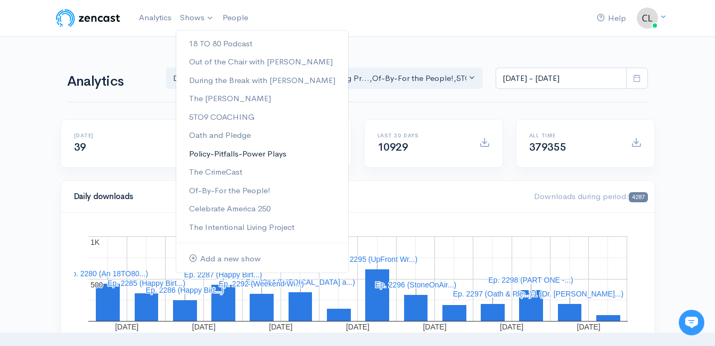
click at [222, 154] on link "Policy-Pitfalls-Power Plays" at bounding box center [262, 154] width 172 height 19
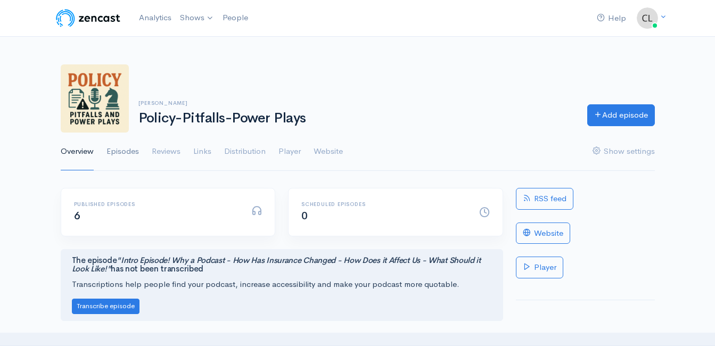
click at [128, 156] on link "Episodes" at bounding box center [123, 152] width 32 height 38
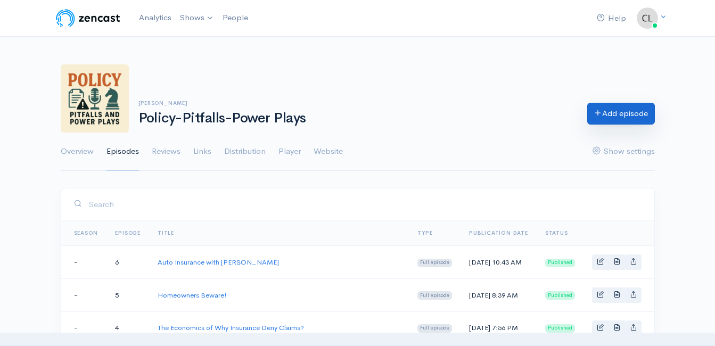
click at [639, 111] on link "Add episode" at bounding box center [621, 114] width 68 height 22
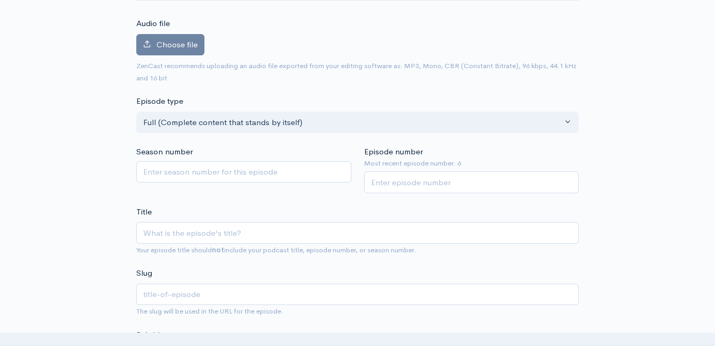
scroll to position [167, 0]
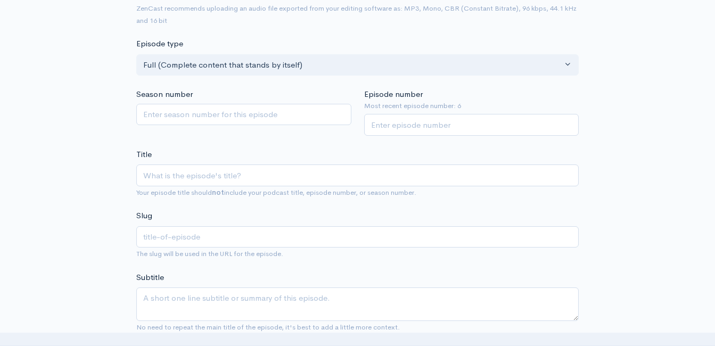
click at [328, 173] on input "Title" at bounding box center [357, 176] width 443 height 22
type input "W"
type input "w"
type input "Wha"
type input "wha"
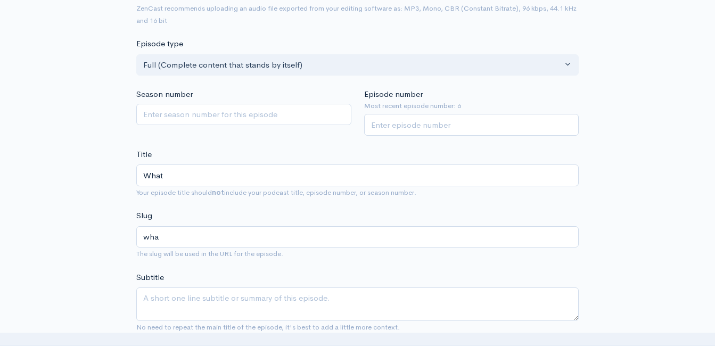
type input "What"
type input "what"
type input "What D"
type input "what-d"
type input "What Do"
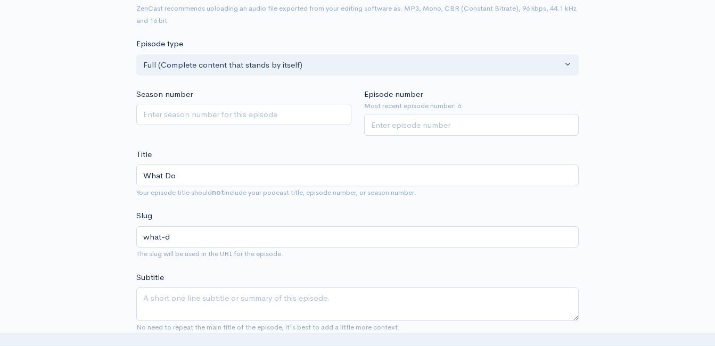
type input "what-do"
type input "What Do D"
type input "what-do-d"
type input "What Do"
type input "what-do"
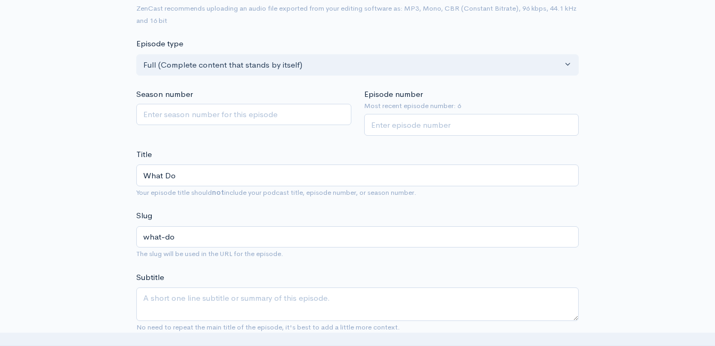
type input "What D"
type input "what-d"
type input "What"
type input "what"
type input "What T"
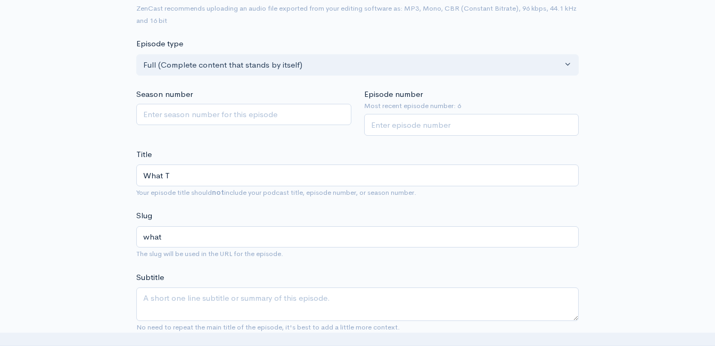
type input "what-t"
type input "What To"
type input "what-to"
type input "What To d"
type input "what-to-d"
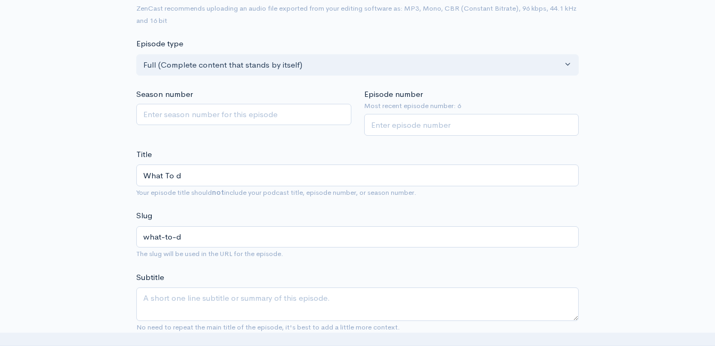
type input "What To do"
type input "what-to-do"
type input "What To d"
type input "what-to-d"
type input "What To"
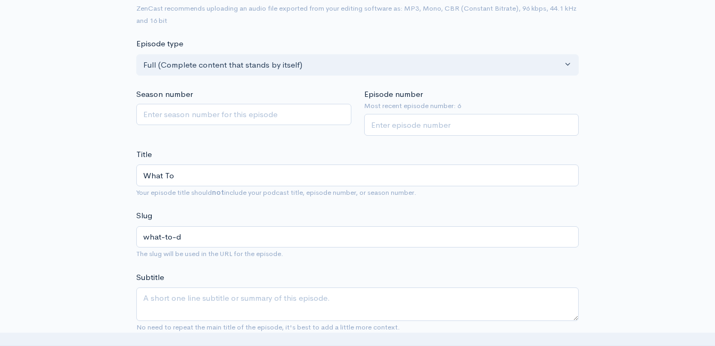
type input "what-to"
type input "What To D"
type input "what-to-d"
type input "What To Do"
type input "what-to-do"
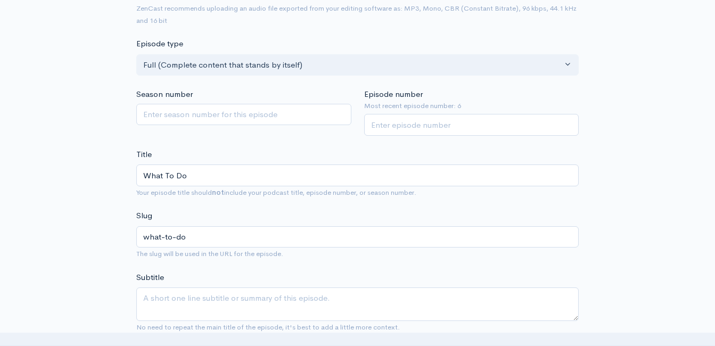
type input "What To Do W"
type input "what-to-do-w"
type input "What To Do Wi"
type input "what-to-do-wi"
type input "What To Do With"
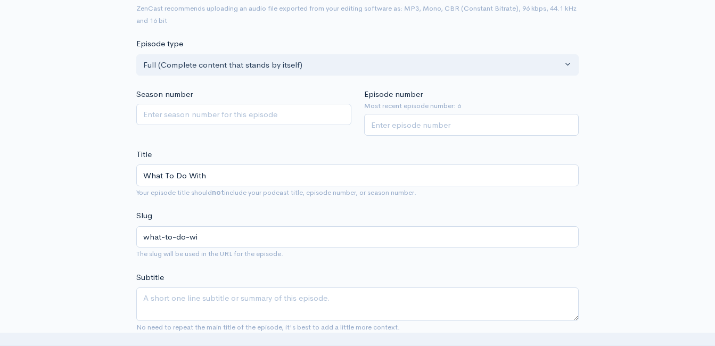
type input "what-to-do-with"
type input "What To Do With Y"
type input "what-to-do-with-y"
type input "What To Do With You"
type input "what-to-do-with-you"
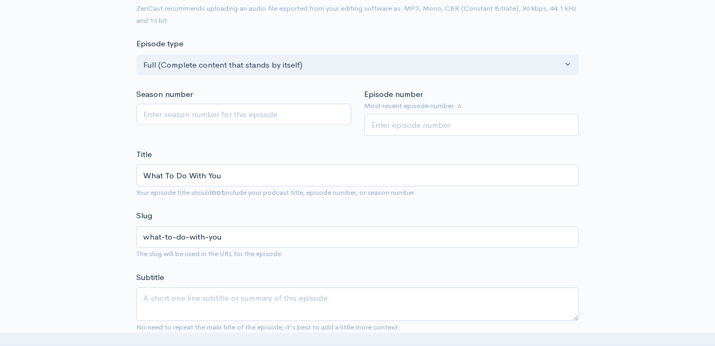
type input "What To Do With Yo"
type input "what-to-do-with-yo"
type input "What To Do With Y"
type input "what-to-do-with-y"
type input "What To Do With"
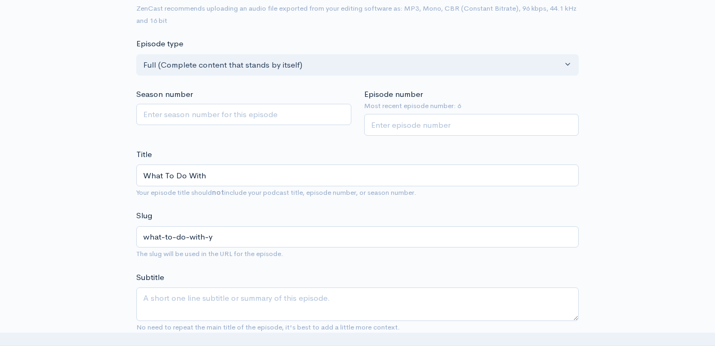
type input "what-to-do-with"
type input "What To Do With A"
type input "what-to-do-with-a"
type input "What To Do With A C"
type input "what-to-do-with-a-c"
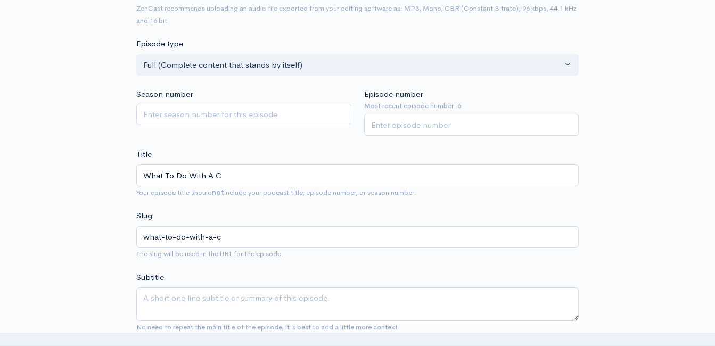
type input "What To Do With A Cl"
type input "what-to-do-with-a-cl"
type input "What To Do With A Cla"
type input "what-to-do-with-a-cla"
type input "What To Do With A Clai"
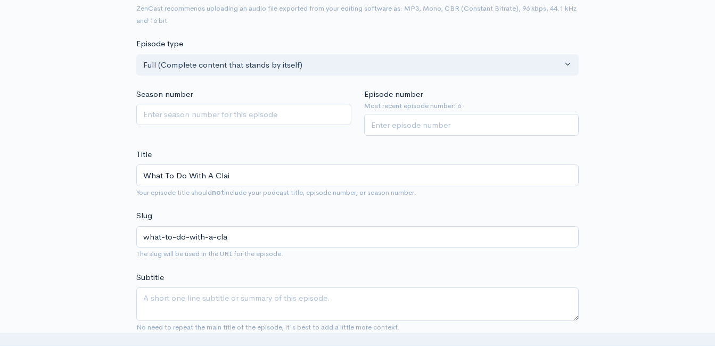
type input "what-to-do-with-a-clai"
type input "What To Do With A Claim"
type input "what-to-do-with-a-claim"
type input "What To Do With A Claim!"
click at [424, 129] on input "Episode number" at bounding box center [471, 125] width 215 height 22
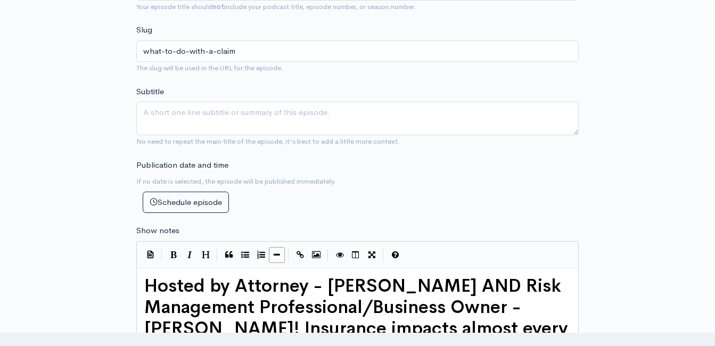
scroll to position [380, 0]
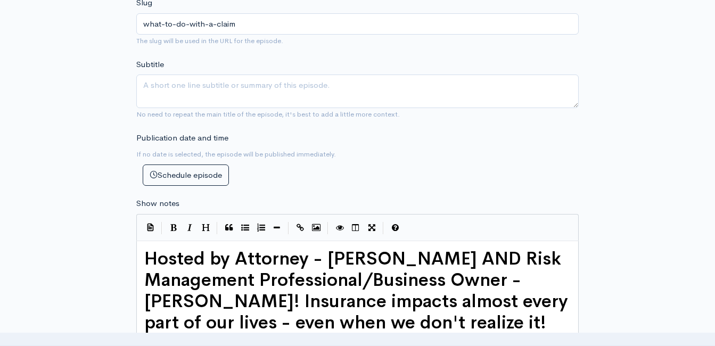
type input "7"
click at [145, 265] on span "Hosted by Attorney - Eric Buchanan AND Risk Management Professional/Business Ow…" at bounding box center [358, 333] width 429 height 171
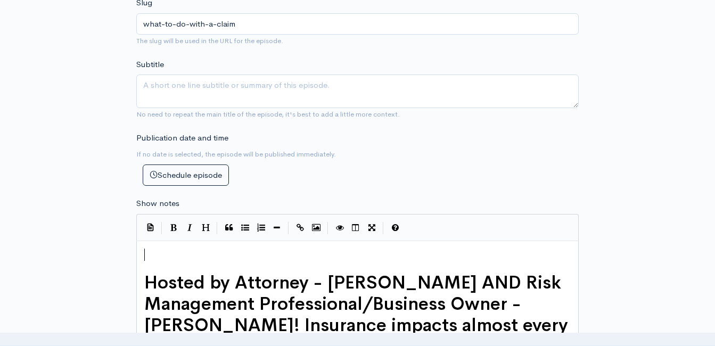
click at [211, 251] on pre "​" at bounding box center [361, 255] width 439 height 12
type textarea "So - you have a claim - now what?"
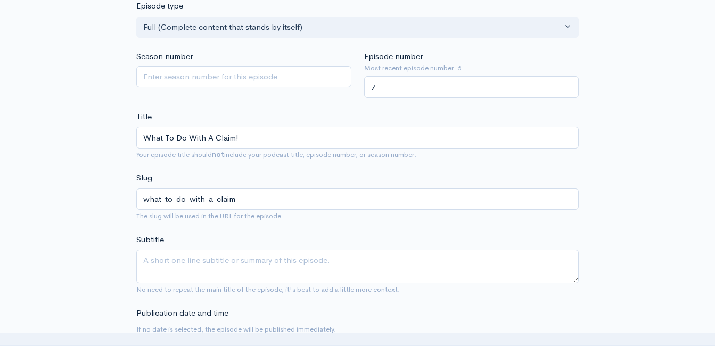
scroll to position [0, 0]
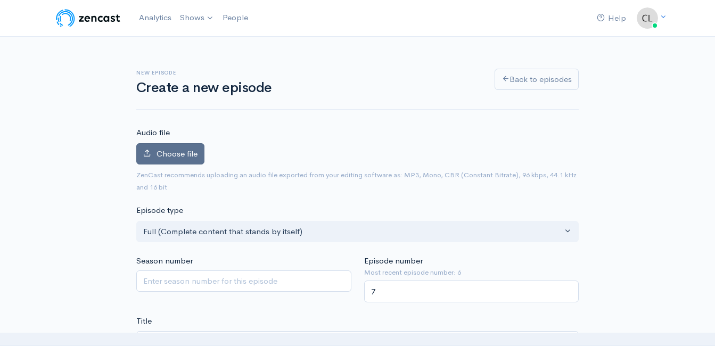
click at [189, 156] on span "Choose file" at bounding box center [177, 154] width 41 height 10
click at [0, 0] on input "Choose file" at bounding box center [0, 0] width 0 height 0
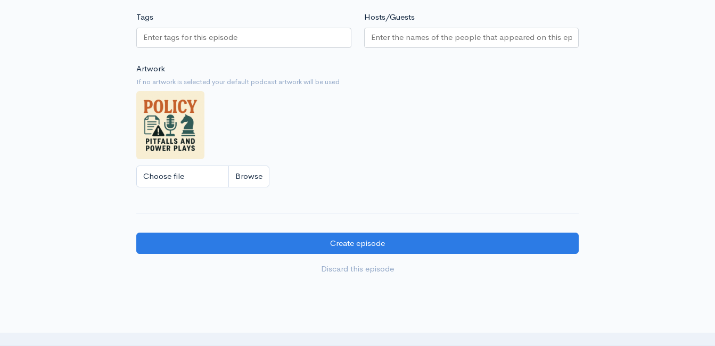
scroll to position [1011, 0]
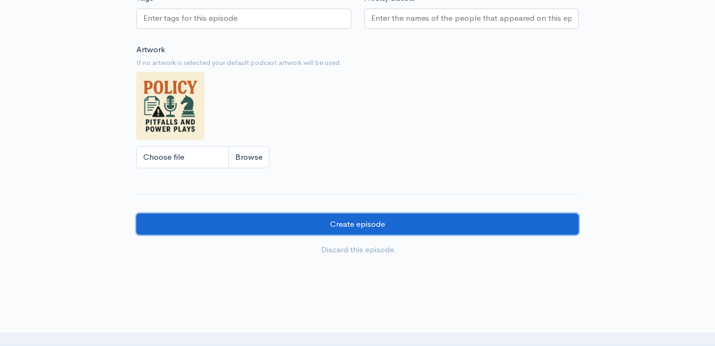
click at [427, 214] on input "Create episode" at bounding box center [357, 225] width 443 height 22
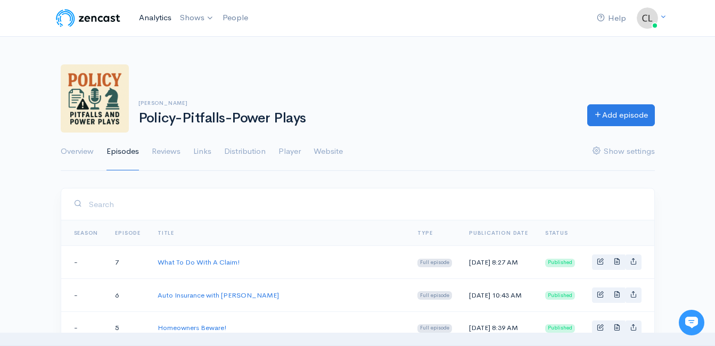
click at [156, 19] on link "Analytics" at bounding box center [155, 17] width 41 height 23
